Goal: Navigation & Orientation: Find specific page/section

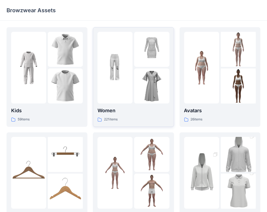
click at [120, 83] on img at bounding box center [115, 67] width 35 height 35
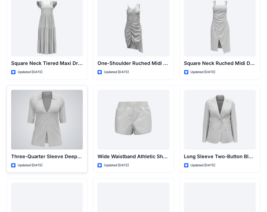
scroll to position [462, 0]
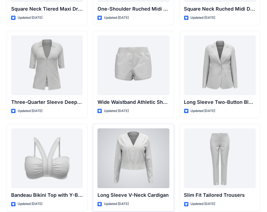
click at [127, 155] on div at bounding box center [134, 158] width 72 height 60
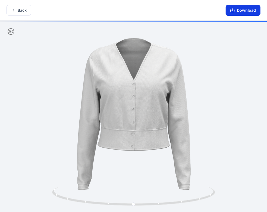
click at [233, 10] on icon "button" at bounding box center [232, 10] width 4 height 4
click at [15, 8] on button "Back" at bounding box center [19, 10] width 25 height 11
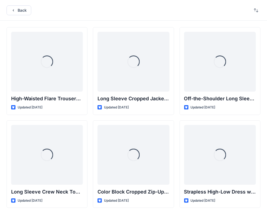
scroll to position [462, 0]
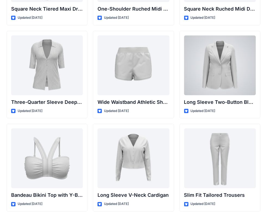
click at [205, 75] on div at bounding box center [220, 65] width 72 height 60
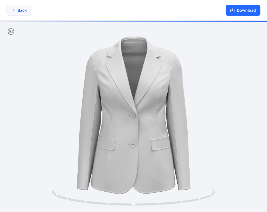
click at [20, 10] on button "Back" at bounding box center [19, 10] width 25 height 11
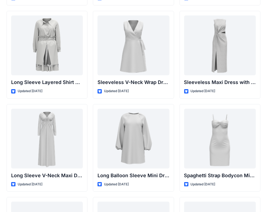
scroll to position [978, 0]
